Goal: Find specific page/section: Find specific page/section

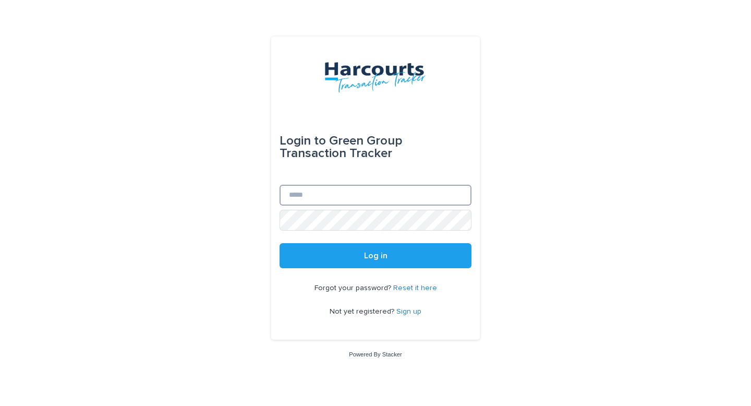
click at [334, 192] on input "Email" at bounding box center [375, 195] width 192 height 21
type input "**********"
click at [279, 243] on button "Log in" at bounding box center [375, 255] width 192 height 25
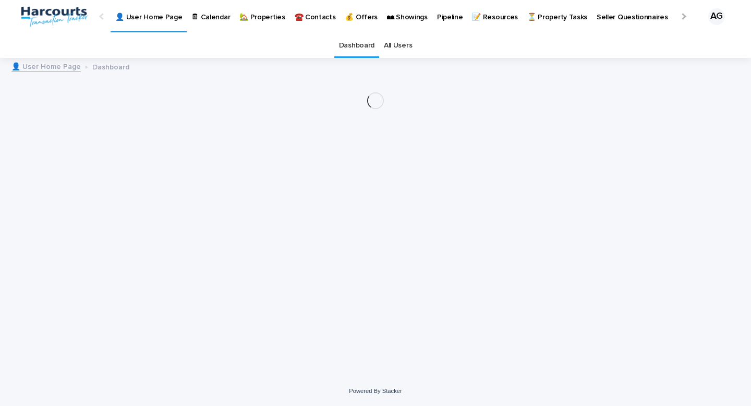
click at [249, 18] on p "🏡 Properties" at bounding box center [261, 11] width 45 height 22
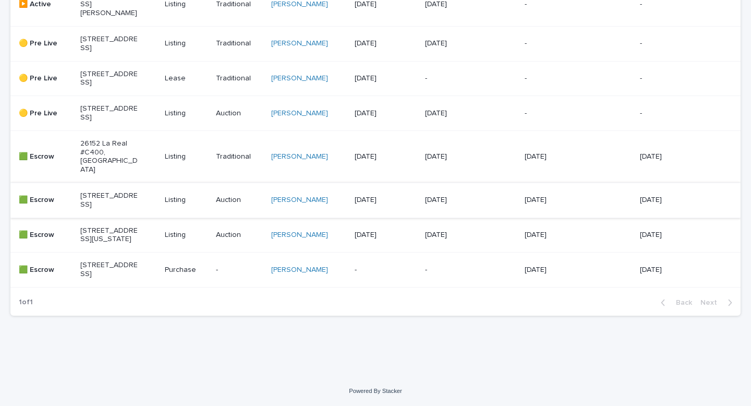
scroll to position [466, 0]
click at [106, 193] on p "[STREET_ADDRESS]" at bounding box center [109, 200] width 58 height 18
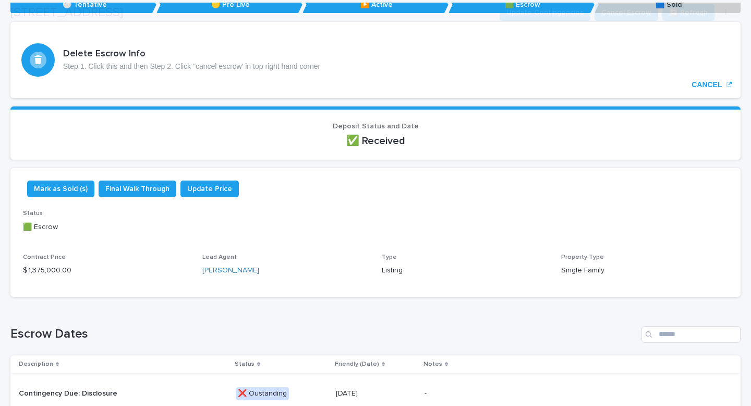
scroll to position [171, 0]
